Goal: Find specific page/section: Find specific page/section

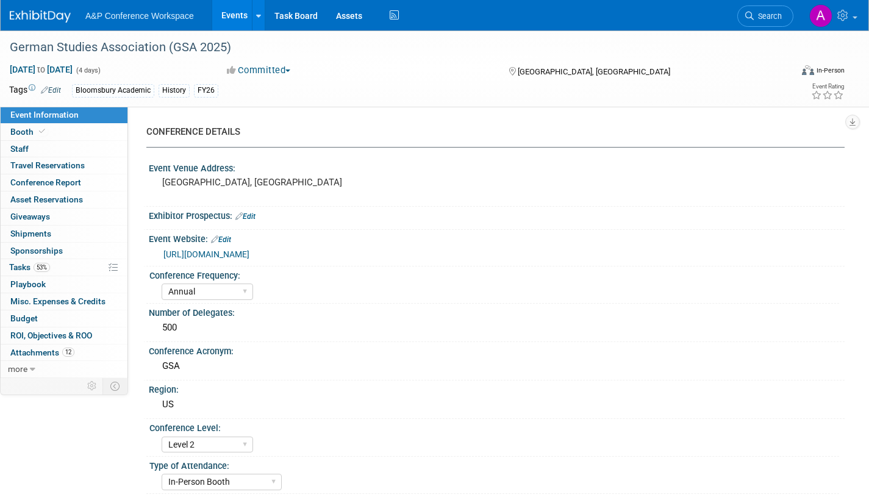
select select "Annual"
select select "Level 2"
select select "In-Person Booth"
select select "History"
select select "Bloomsbury Academic"
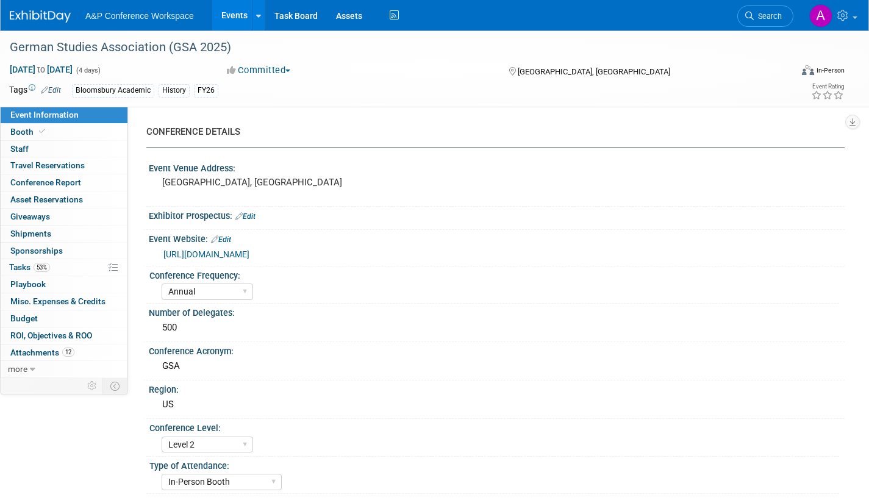
select select "[PERSON_NAME]"
select select "Brand/Subject Presence​"
click at [773, 16] on span "Search" at bounding box center [768, 16] width 28 height 9
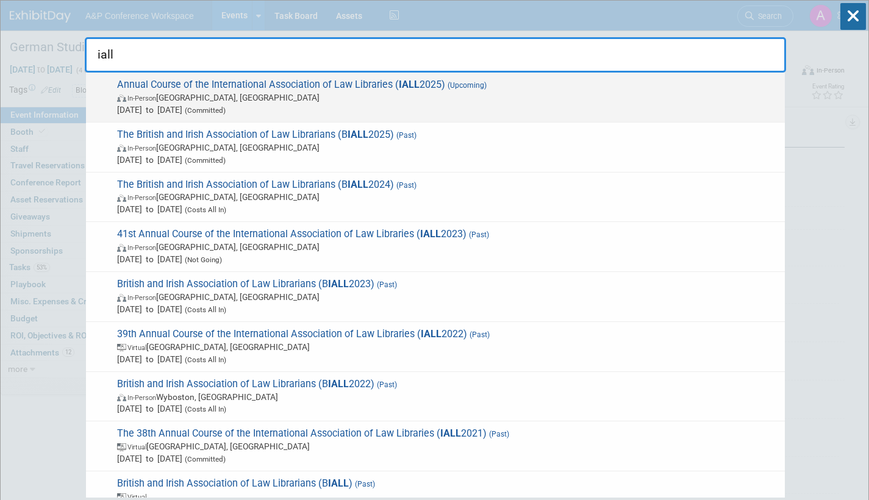
type input "iall"
click at [298, 107] on span "[DATE] to [DATE] (Committed)" at bounding box center [448, 110] width 662 height 12
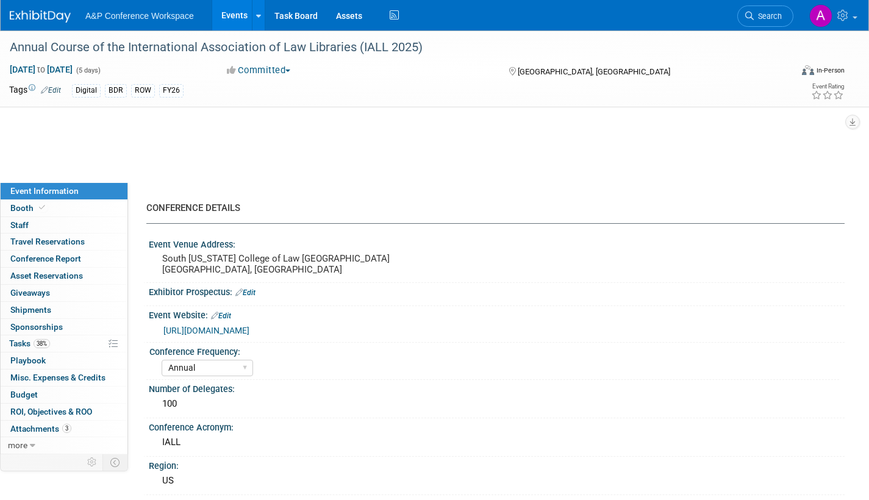
select select "Annual"
select select "Level 2"
select select "In-Person Booth"
select select "Libraries"
select select "Bloomsbury Digital Resources"
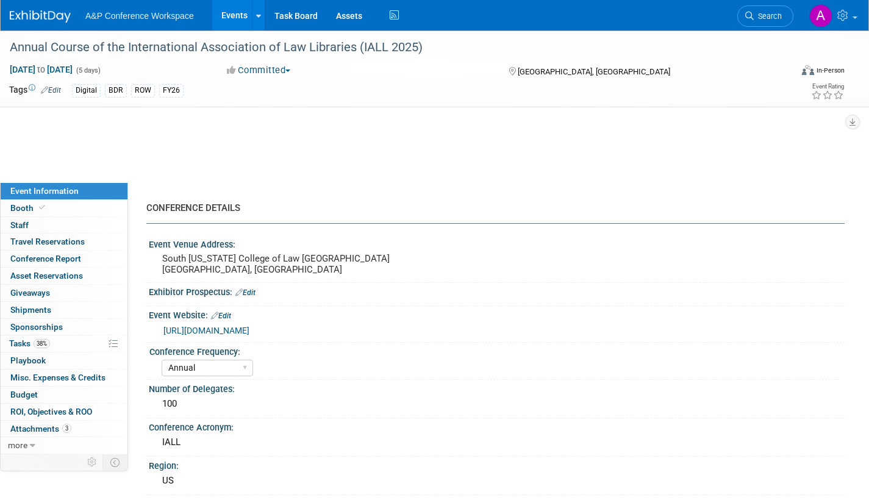
select select "[PERSON_NAME]"
select select "BDR Product Awareness and Trial Generation​"
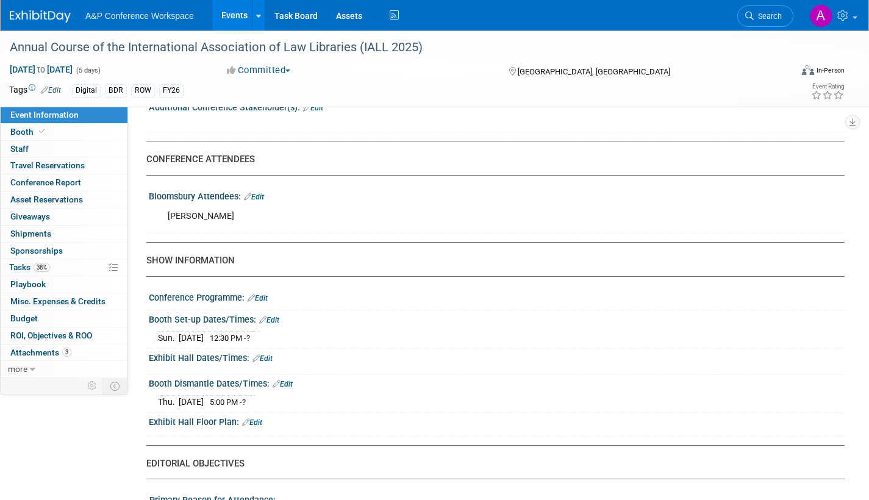
scroll to position [549, 0]
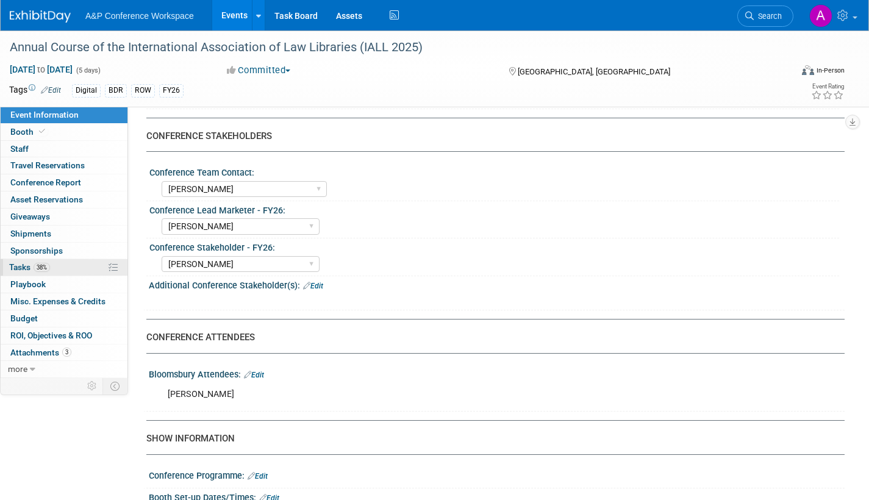
click at [20, 268] on span "Tasks 38%" at bounding box center [29, 267] width 41 height 10
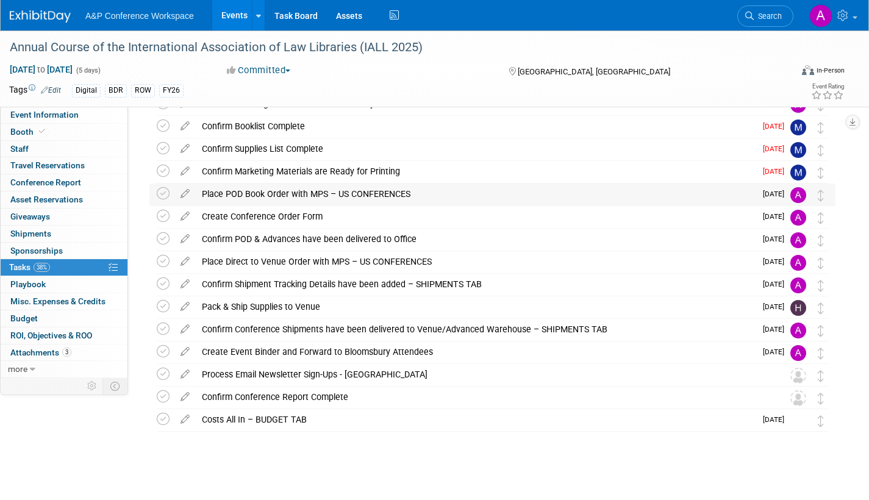
scroll to position [71, 0]
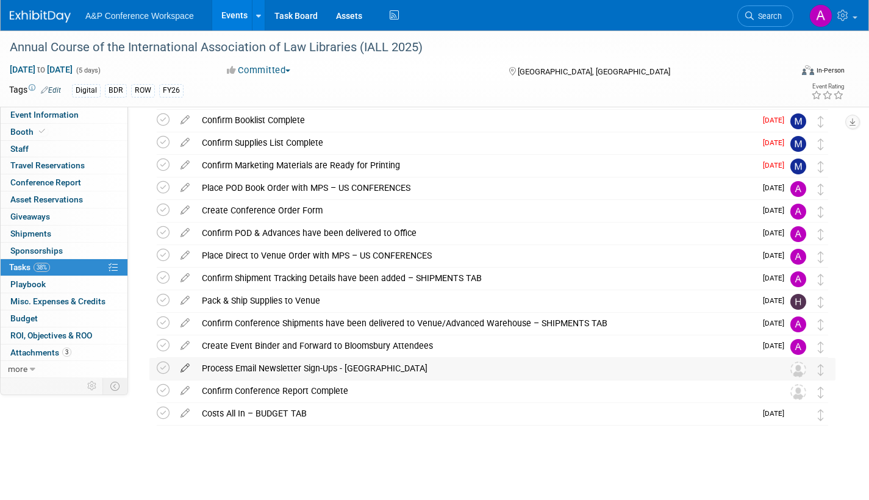
click at [188, 366] on icon at bounding box center [185, 365] width 21 height 15
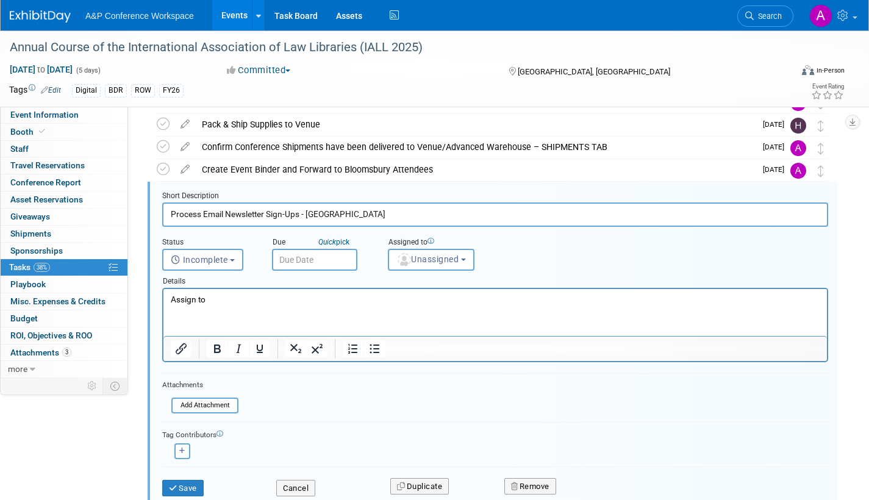
scroll to position [0, 0]
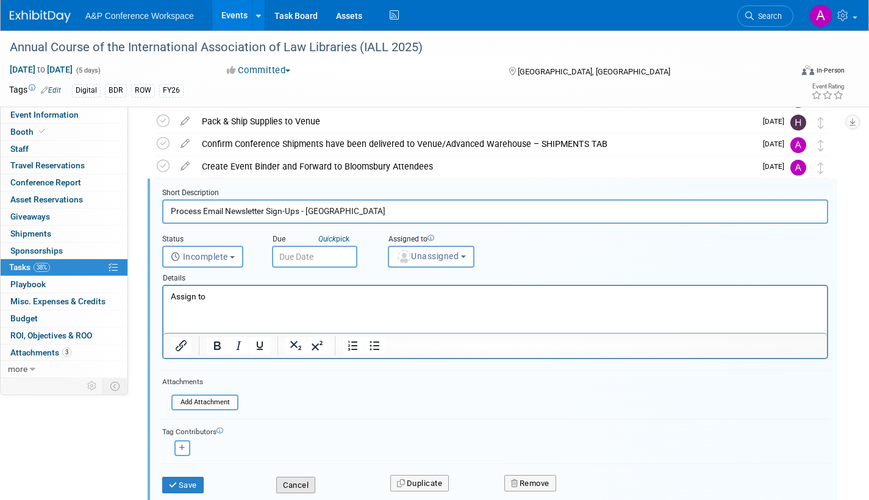
click at [290, 481] on button "Cancel" at bounding box center [295, 485] width 39 height 17
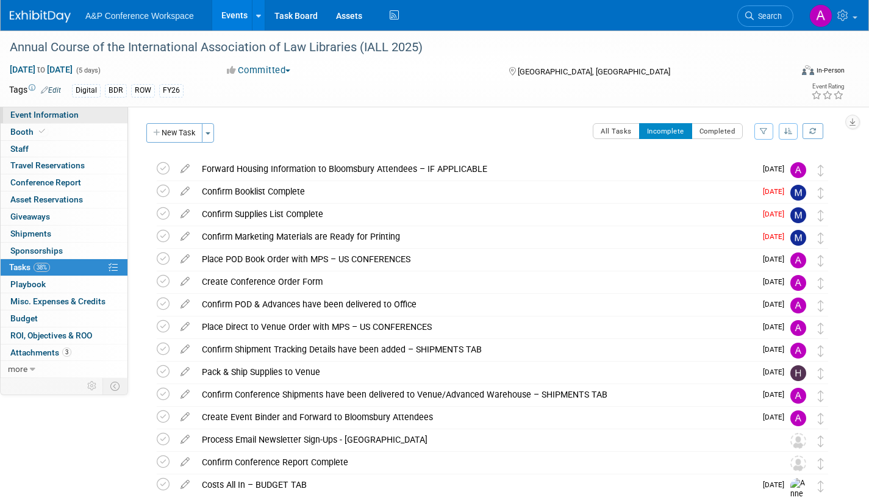
click at [35, 118] on span "Event Information" at bounding box center [44, 115] width 68 height 10
select select "Annual"
select select "Level 2"
select select "In-Person Booth"
select select "Libraries"
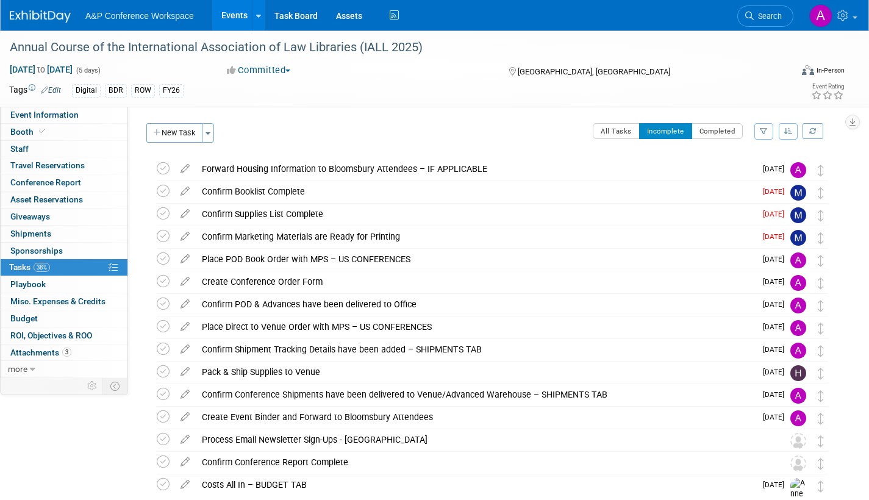
select select "Bloomsbury Digital Resources"
select select "[PERSON_NAME]"
select select "BDR Product Awareness and Trial Generation​"
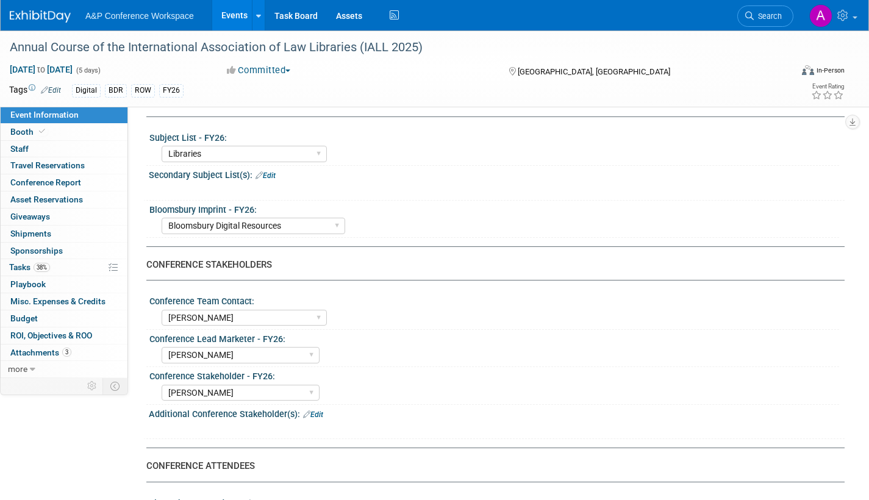
scroll to position [488, 0]
